Goal: Navigation & Orientation: Find specific page/section

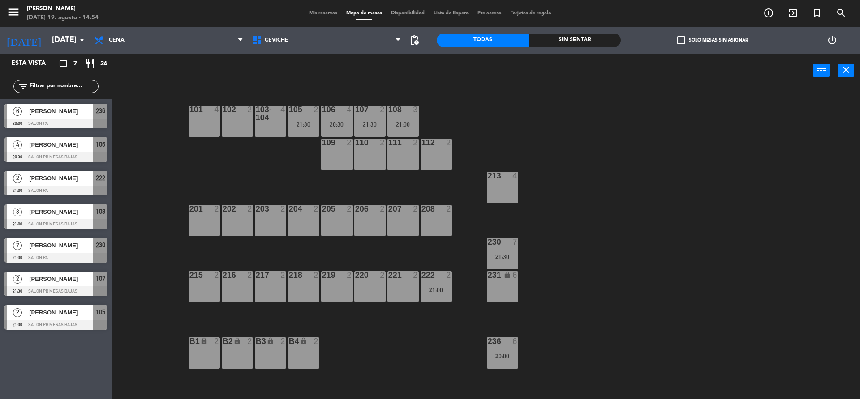
click at [447, 9] on div "Mis reservas Mapa de mesas Disponibilidad Lista de Espera Pre-acceso Tarjetas d…" at bounding box center [429, 13] width 251 height 8
click at [442, 13] on span "Lista de Espera" at bounding box center [451, 13] width 44 height 5
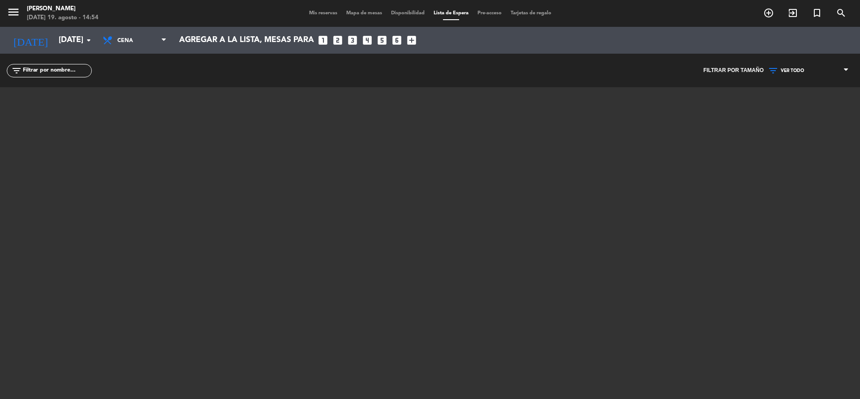
click at [375, 13] on span "Mapa de mesas" at bounding box center [364, 13] width 45 height 5
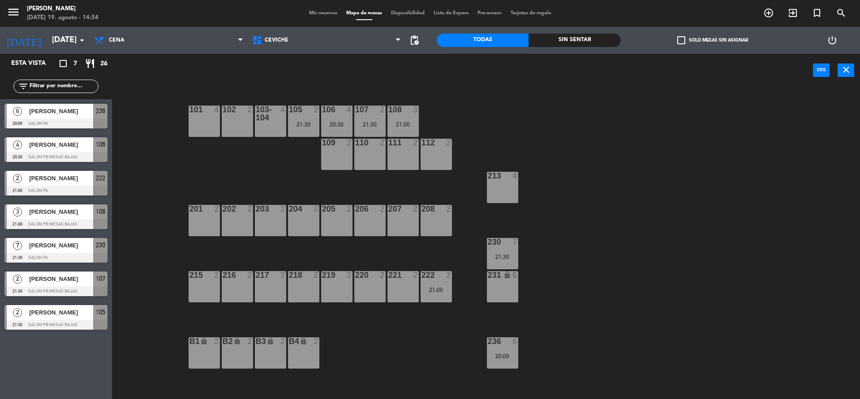
click at [133, 111] on div "101 4 102 2 103-104 4 105 2 21:30 106 4 20:30 107 2 21:30 108 3 21:00 109 2 110…" at bounding box center [489, 246] width 739 height 312
click at [125, 119] on div "101 4 102 2 103-104 4 105 2 21:30 106 4 20:30 107 2 21:30 108 3 21:00 109 2 110…" at bounding box center [489, 246] width 739 height 312
click at [133, 126] on div "101 4 102 2 103-104 4 105 2 21:30 106 4 20:30 107 2 21:30 108 3 21:00 109 2 110…" at bounding box center [489, 246] width 739 height 312
click at [142, 121] on div "101 4 102 2 103-104 4 105 2 21:30 106 4 20:30 107 2 21:30 108 3 21:00 109 2 110…" at bounding box center [489, 246] width 739 height 312
click at [177, 120] on div "101 4 102 2 103-104 4 105 2 21:30 106 4 20:30 107 2 21:30 108 3 21:00 109 2 110…" at bounding box center [489, 246] width 739 height 312
